Goal: Task Accomplishment & Management: Manage account settings

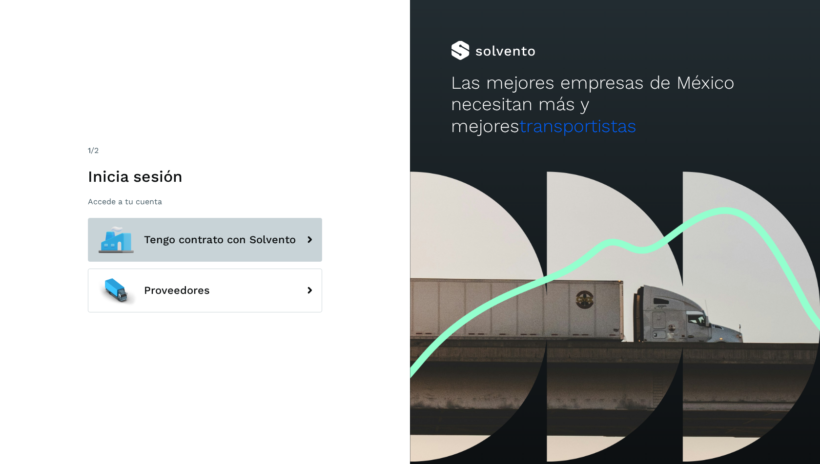
click at [247, 235] on span "Tengo contrato con Solvento" at bounding box center [220, 240] width 152 height 12
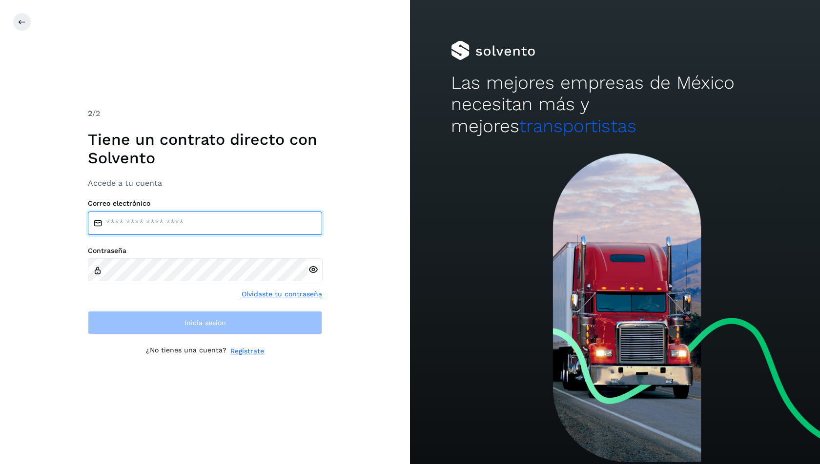
click at [209, 217] on input "email" at bounding box center [205, 223] width 234 height 23
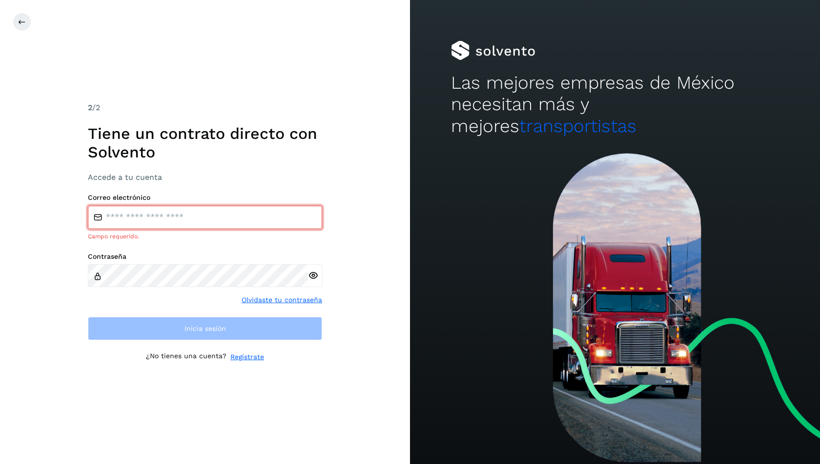
type input "**********"
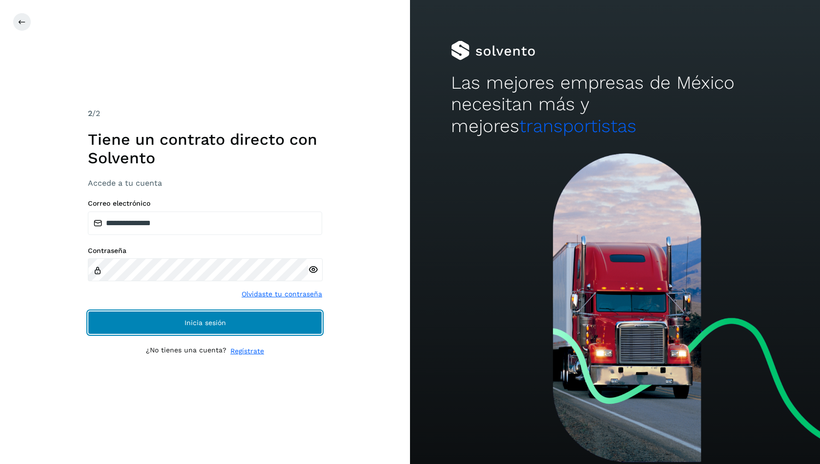
click at [226, 322] on button "Inicia sesión" at bounding box center [205, 322] width 234 height 23
